Goal: Entertainment & Leisure: Consume media (video, audio)

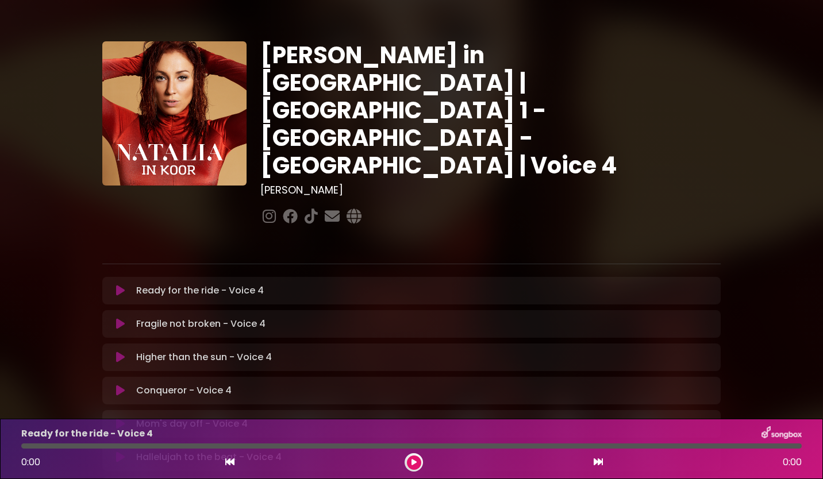
click at [122, 285] on icon at bounding box center [120, 290] width 9 height 11
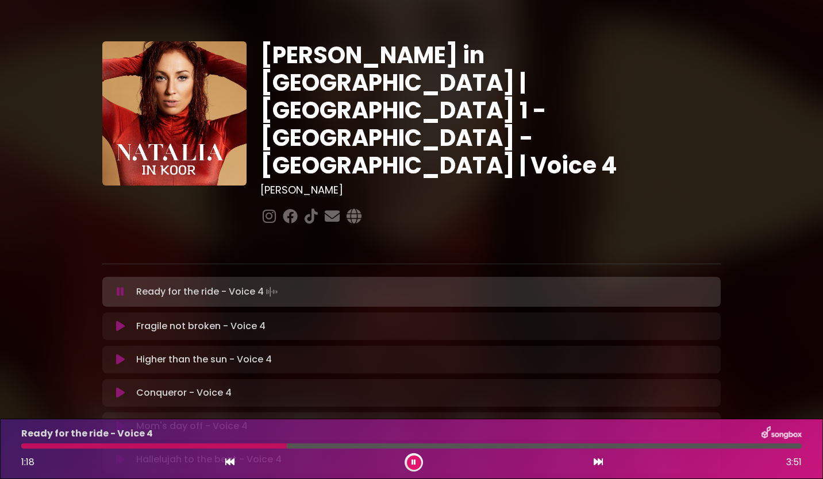
click at [417, 462] on button at bounding box center [414, 463] width 14 height 14
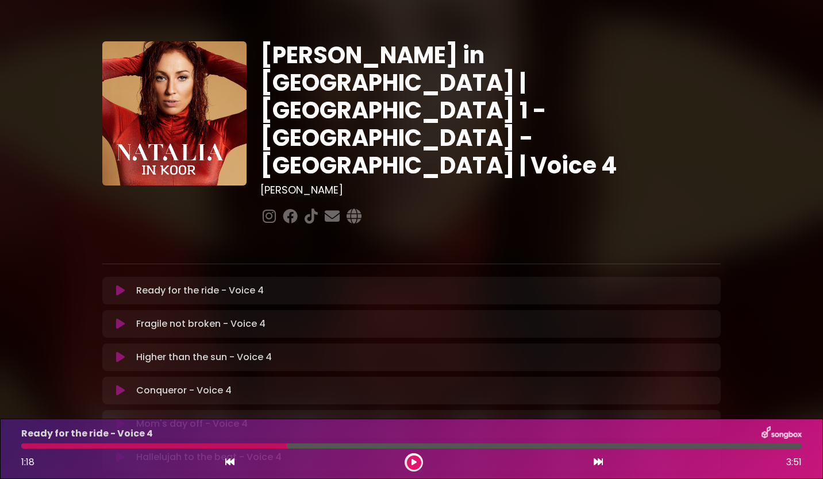
click at [122, 317] on div "Fragile not broken - Voice 4 Loading Track..." at bounding box center [411, 324] width 605 height 14
click at [121, 318] on icon at bounding box center [120, 323] width 9 height 11
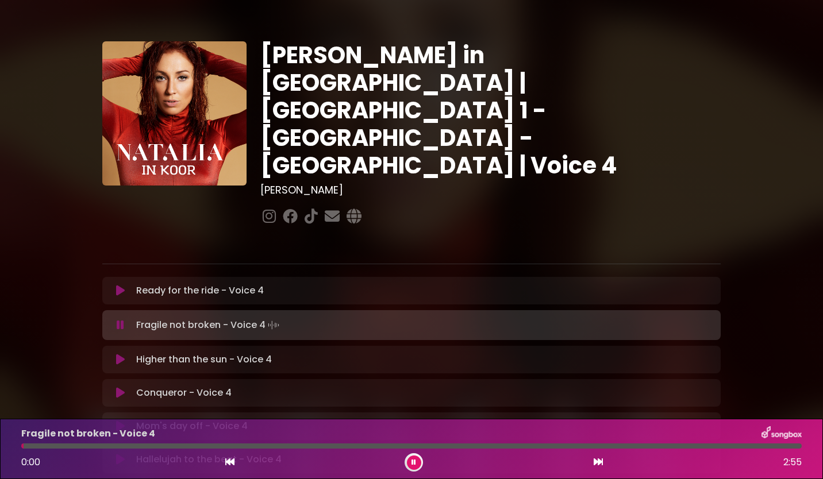
click at [120, 284] on div "Ready for the ride - Voice 4 Loading Track..." at bounding box center [411, 291] width 605 height 14
click at [120, 285] on icon at bounding box center [120, 290] width 9 height 11
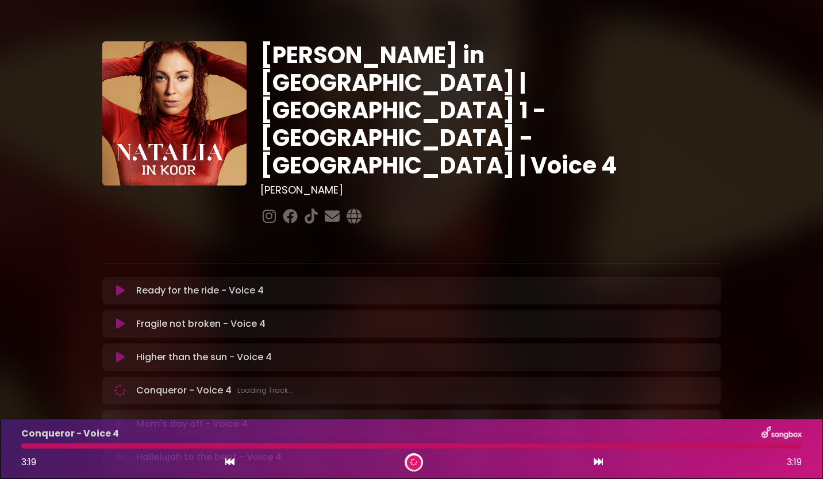
click at [412, 462] on icon at bounding box center [414, 463] width 8 height 8
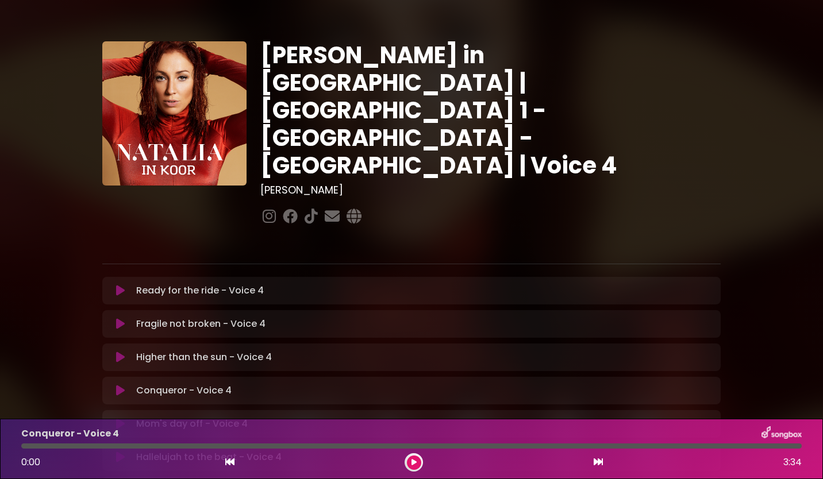
click at [414, 463] on icon at bounding box center [414, 462] width 5 height 7
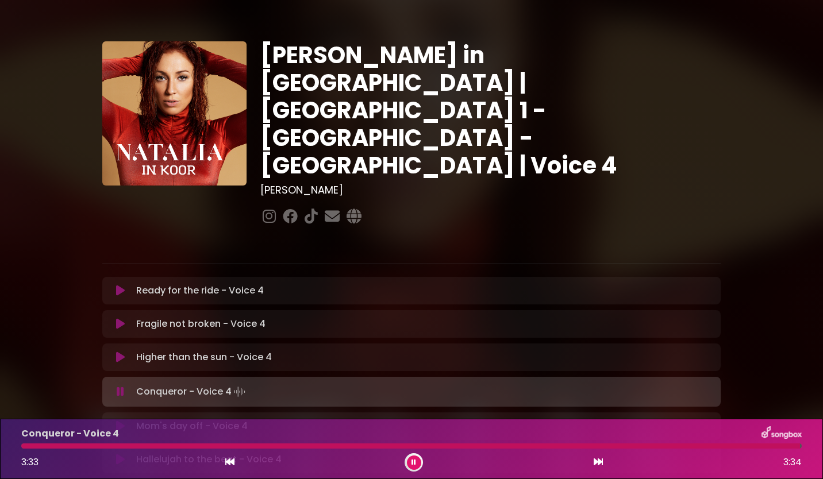
click at [417, 466] on button at bounding box center [414, 463] width 14 height 14
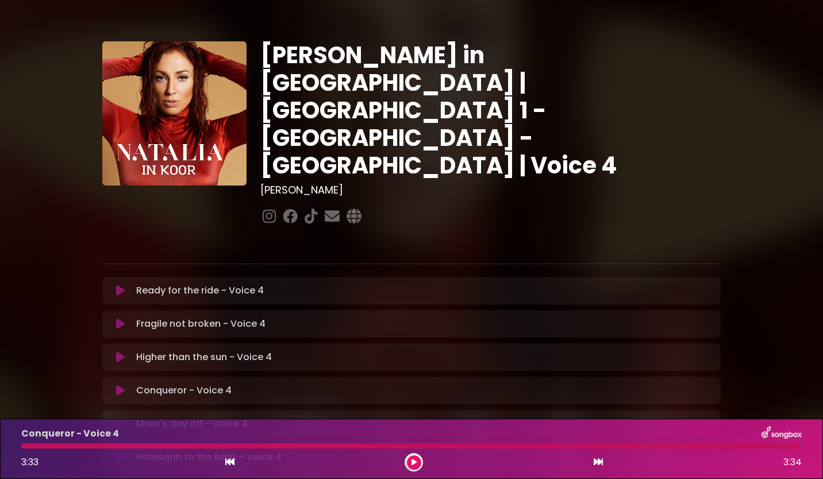
click at [416, 466] on button at bounding box center [414, 463] width 14 height 14
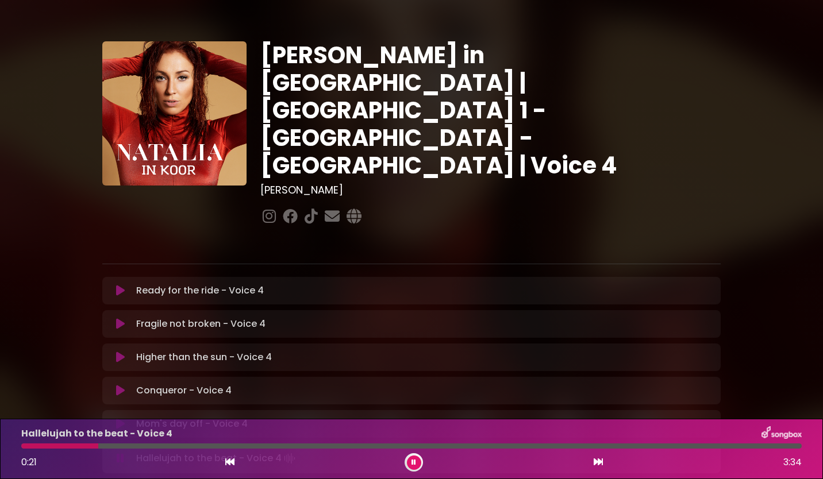
click at [413, 466] on button at bounding box center [414, 463] width 14 height 14
click at [121, 419] on icon at bounding box center [120, 424] width 9 height 11
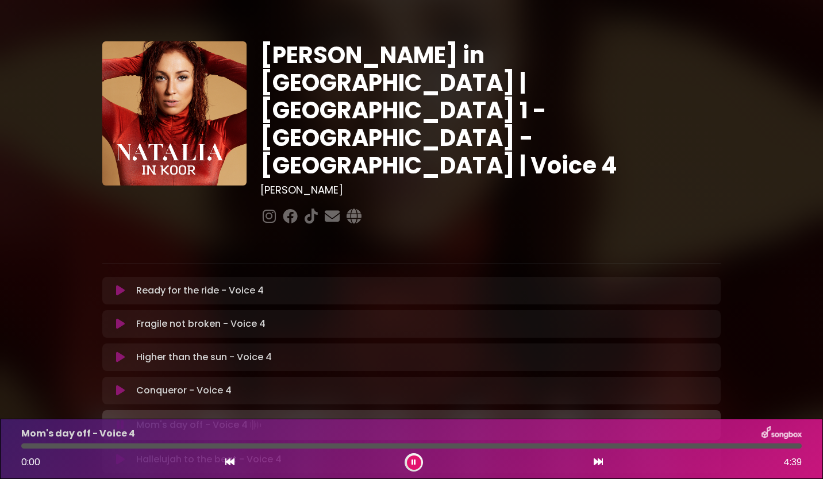
click at [121, 446] on div "Hallelujah to the beat - Voice 4 Loading Track..." at bounding box center [411, 460] width 619 height 28
click at [126, 454] on button at bounding box center [120, 459] width 22 height 11
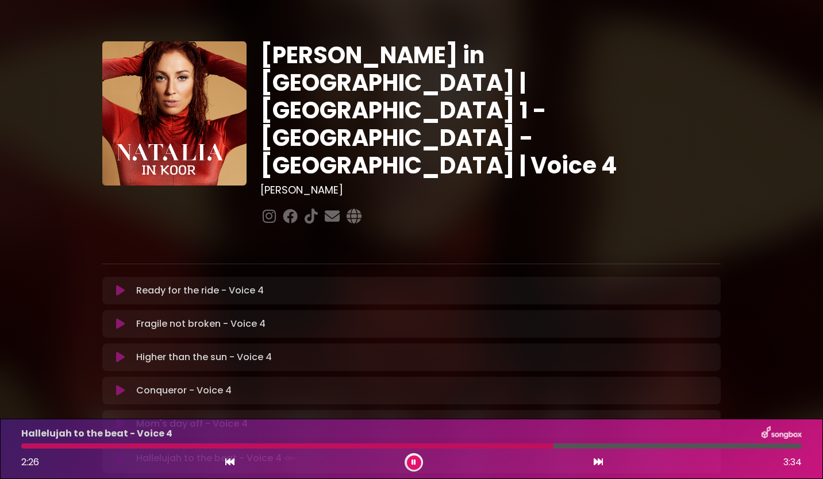
drag, startPoint x: 406, startPoint y: 464, endPoint x: 405, endPoint y: 471, distance: 7.5
click at [406, 464] on div at bounding box center [414, 463] width 18 height 18
click at [416, 459] on icon at bounding box center [414, 462] width 5 height 7
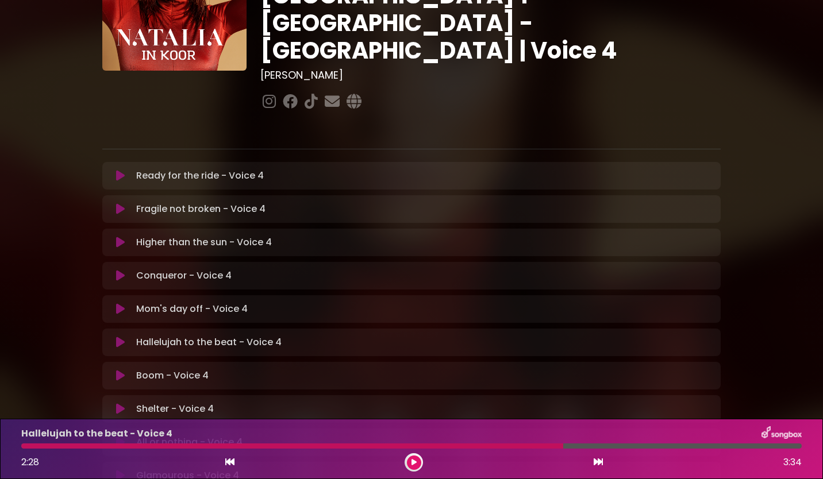
click at [121, 303] on icon at bounding box center [120, 309] width 11 height 13
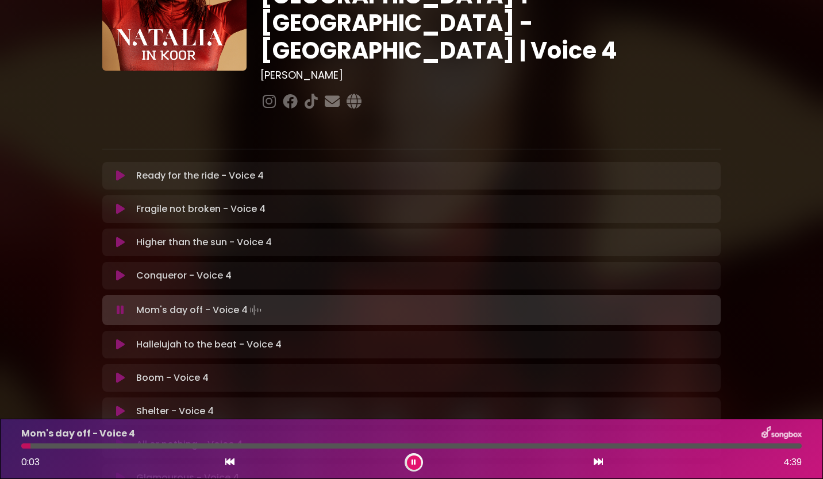
click at [122, 339] on icon at bounding box center [120, 344] width 9 height 11
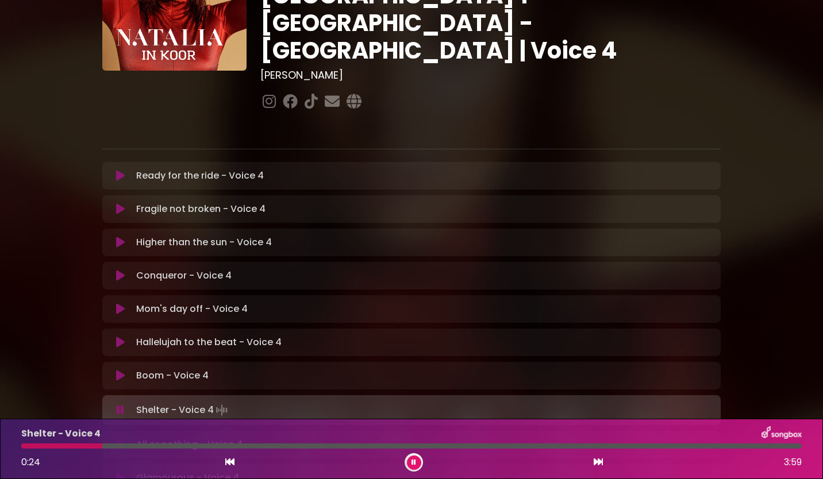
drag, startPoint x: 782, startPoint y: 224, endPoint x: 774, endPoint y: 237, distance: 15.8
click at [782, 224] on div "[PERSON_NAME] in [GEOGRAPHIC_DATA] | [GEOGRAPHIC_DATA] 1 - [GEOGRAPHIC_DATA] - …" at bounding box center [411, 239] width 759 height 680
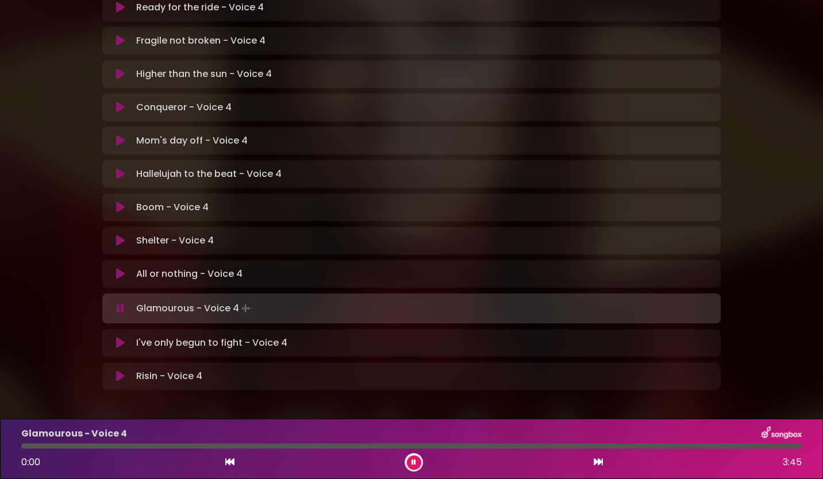
scroll to position [286, 0]
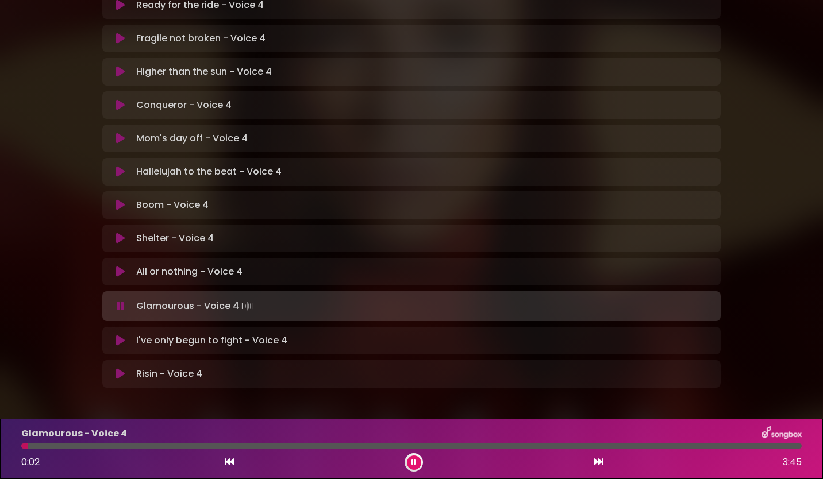
click at [413, 462] on icon at bounding box center [414, 462] width 5 height 7
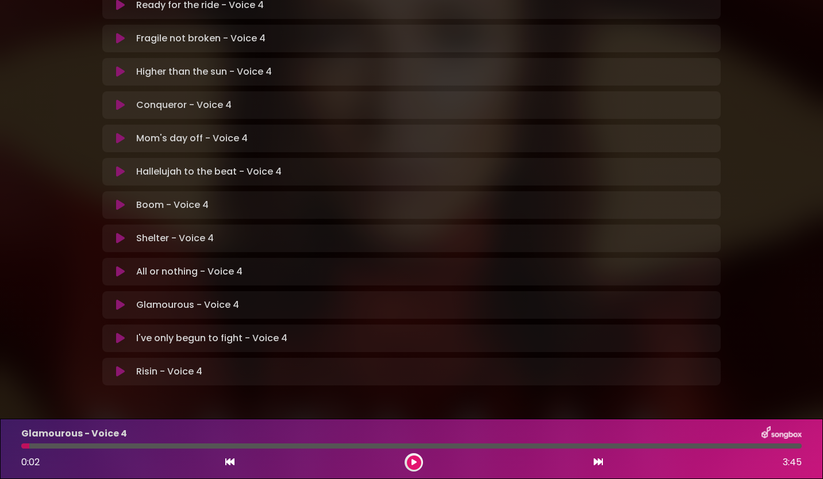
scroll to position [283, 0]
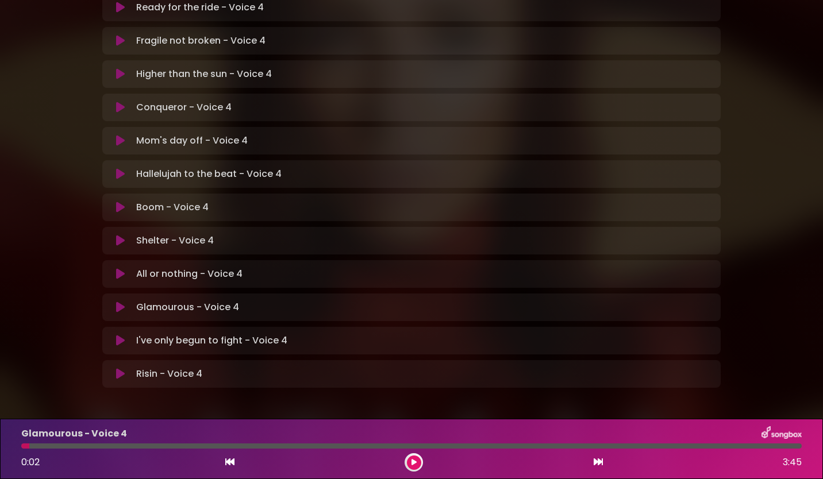
click at [416, 457] on button at bounding box center [414, 463] width 14 height 14
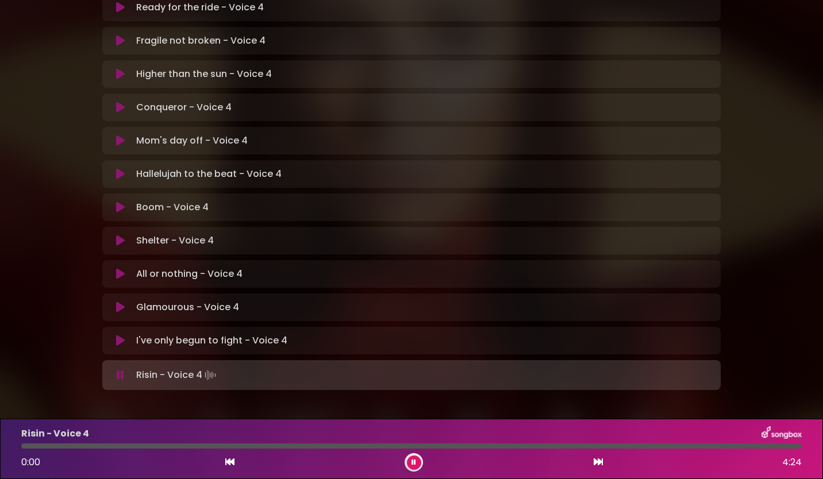
scroll to position [286, 0]
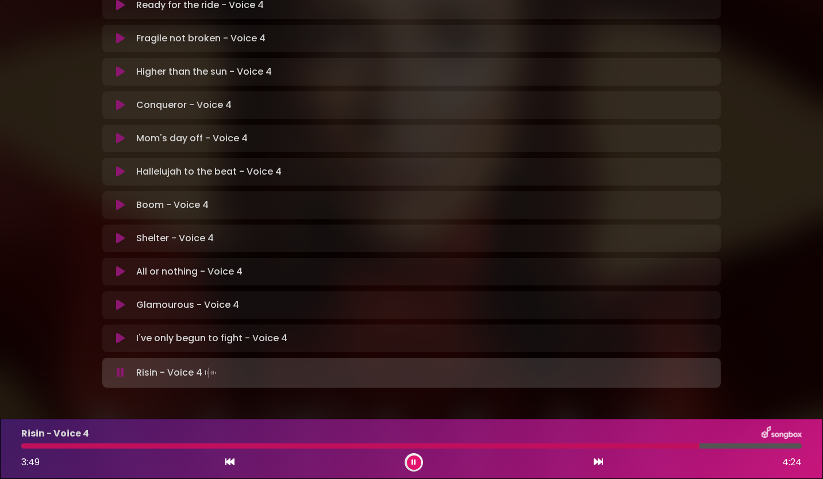
click at [416, 461] on icon at bounding box center [414, 462] width 5 height 7
